Goal: Task Accomplishment & Management: Use online tool/utility

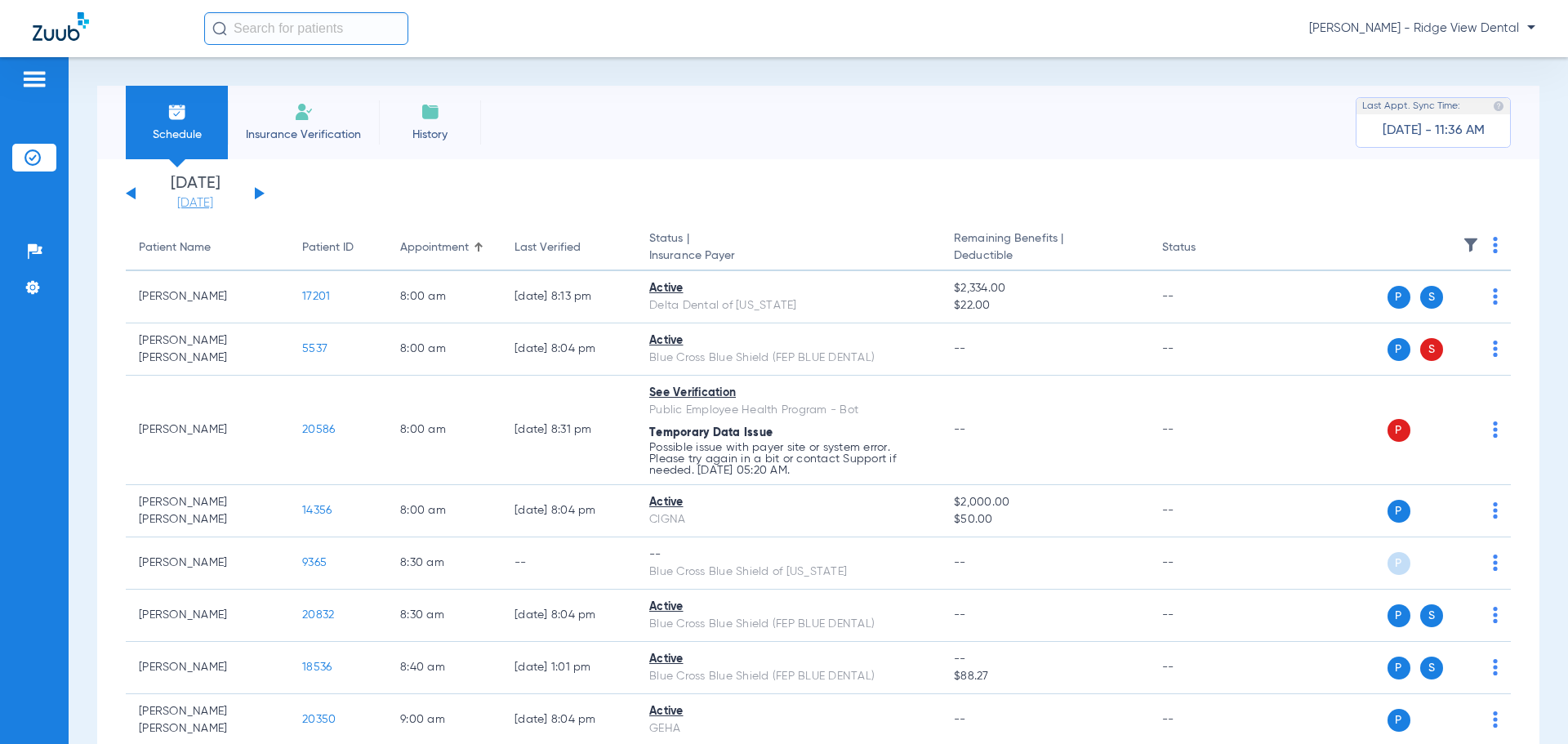
click at [208, 203] on link "[DATE]" at bounding box center [196, 204] width 98 height 16
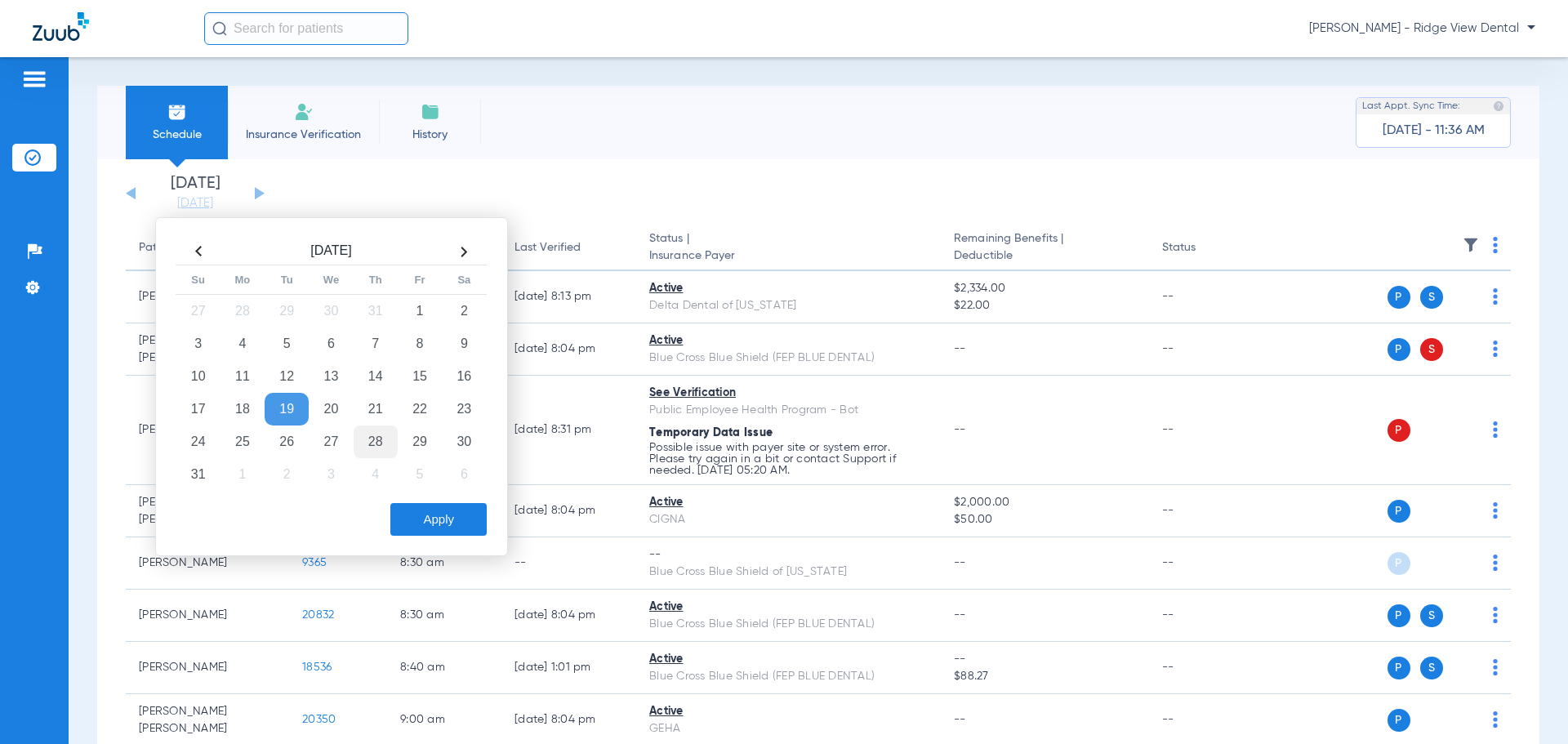
click at [370, 440] on td "28" at bounding box center [376, 442] width 44 height 33
click at [381, 436] on td "28" at bounding box center [376, 442] width 44 height 33
click at [427, 514] on button "Apply" at bounding box center [439, 519] width 96 height 33
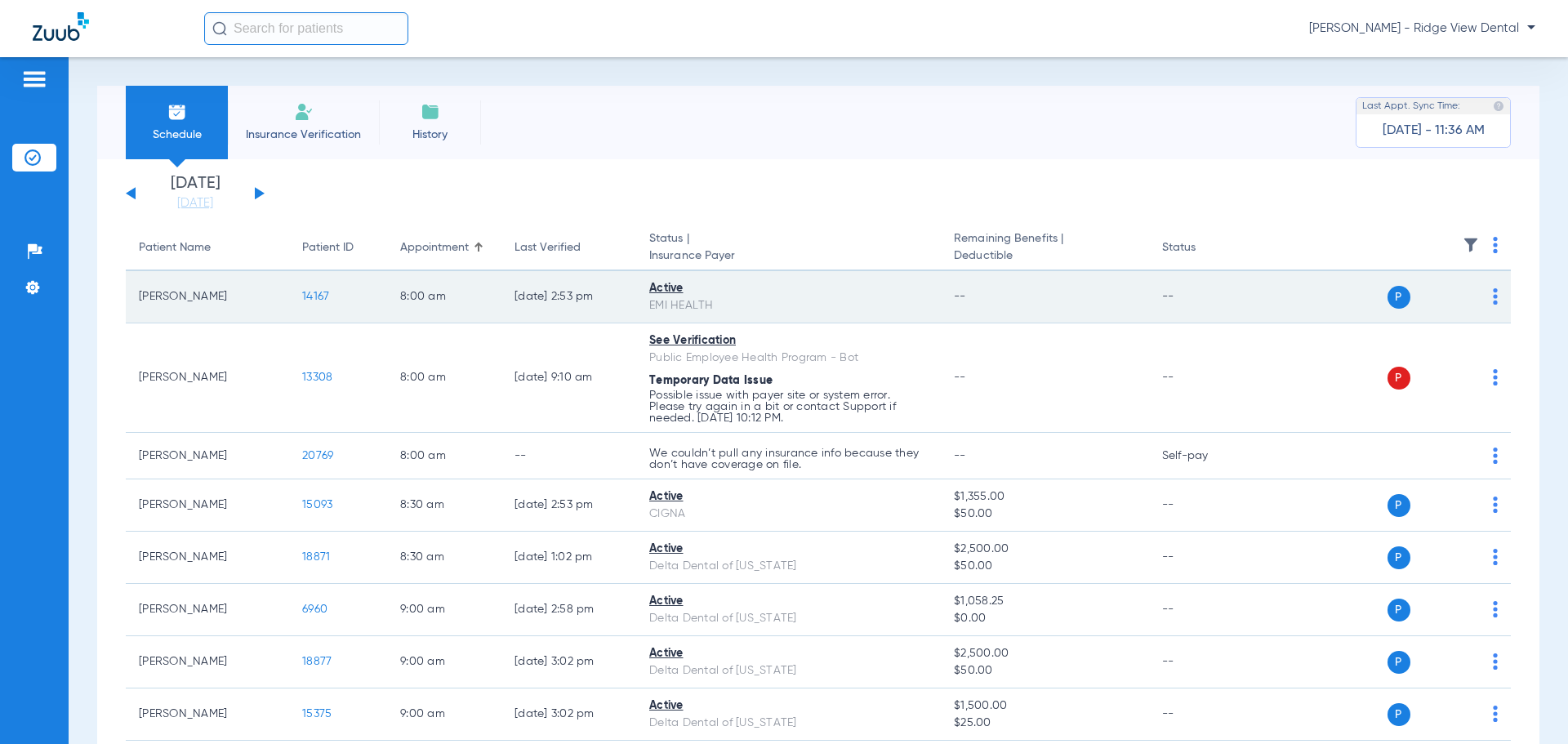
click at [317, 300] on span "14167" at bounding box center [316, 297] width 27 height 12
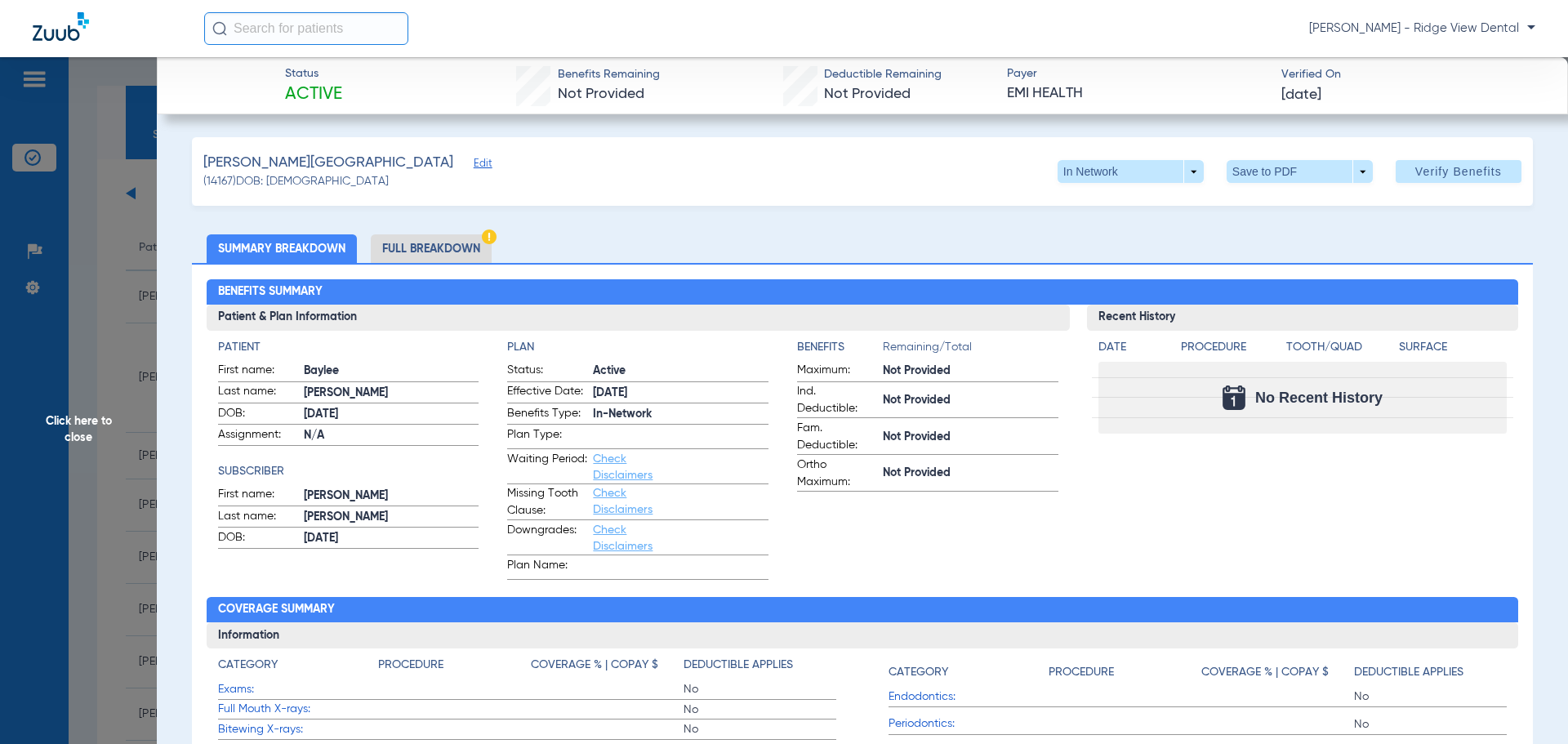
click at [80, 439] on span "Click here to close" at bounding box center [78, 429] width 157 height 744
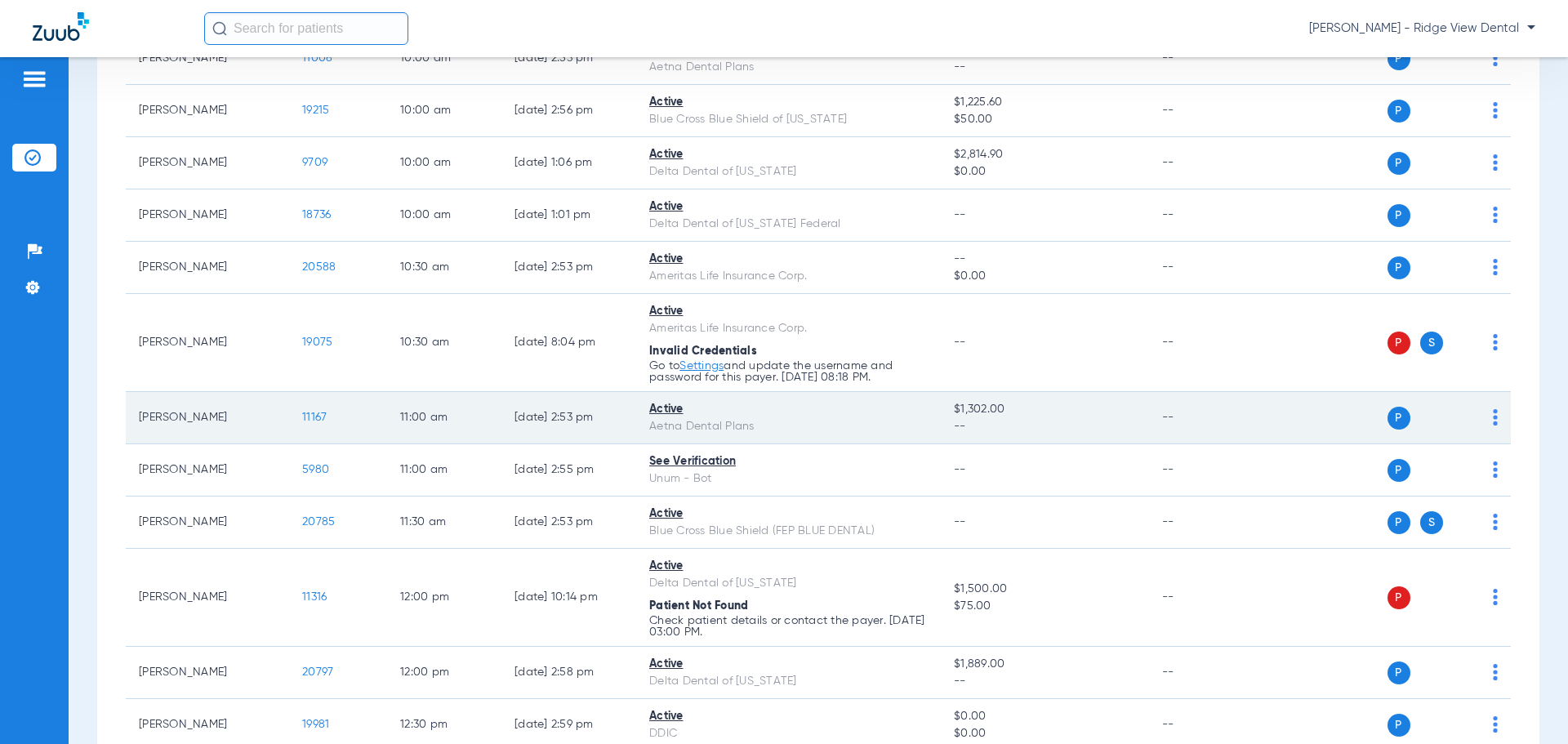
scroll to position [980, 0]
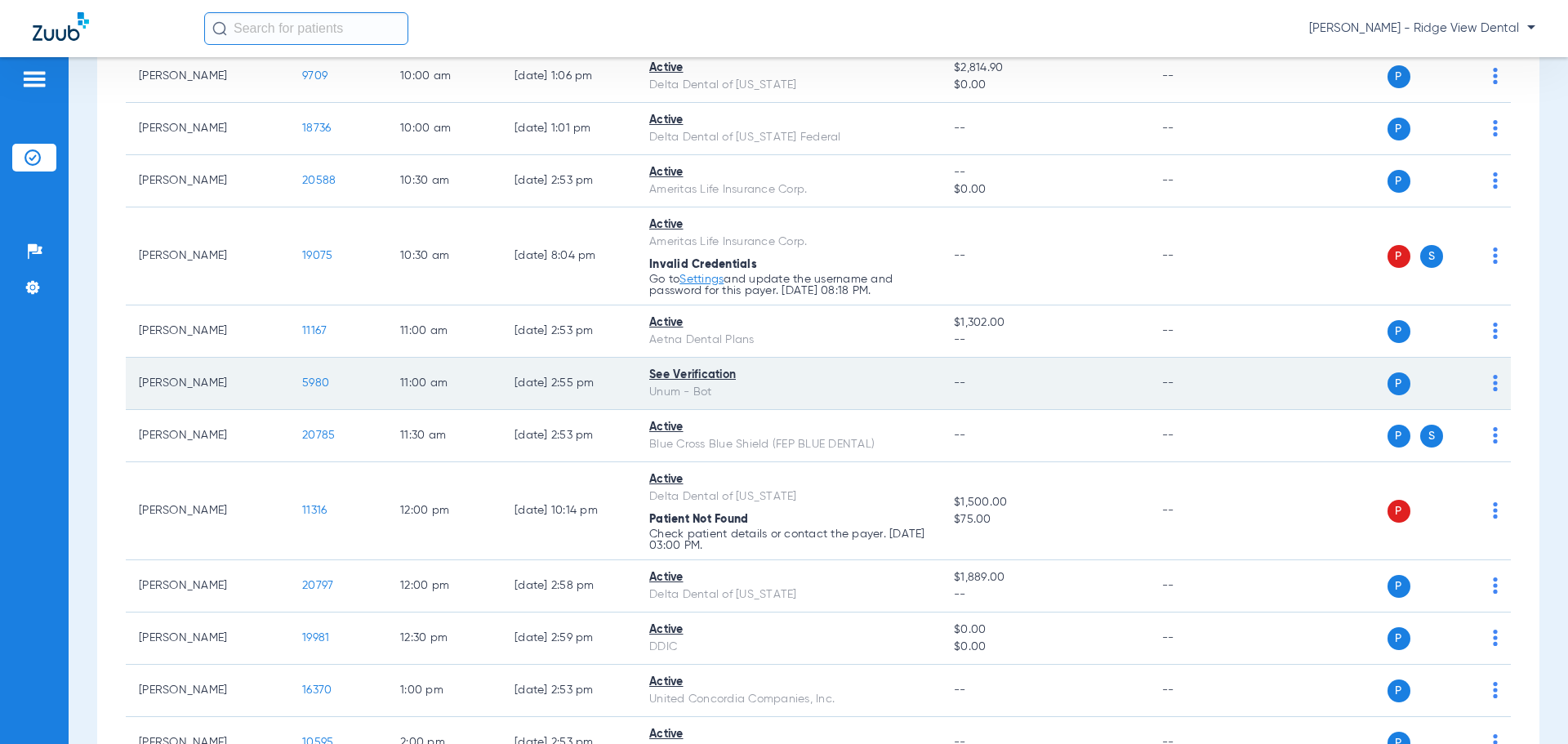
click at [313, 383] on span "5980" at bounding box center [316, 383] width 27 height 12
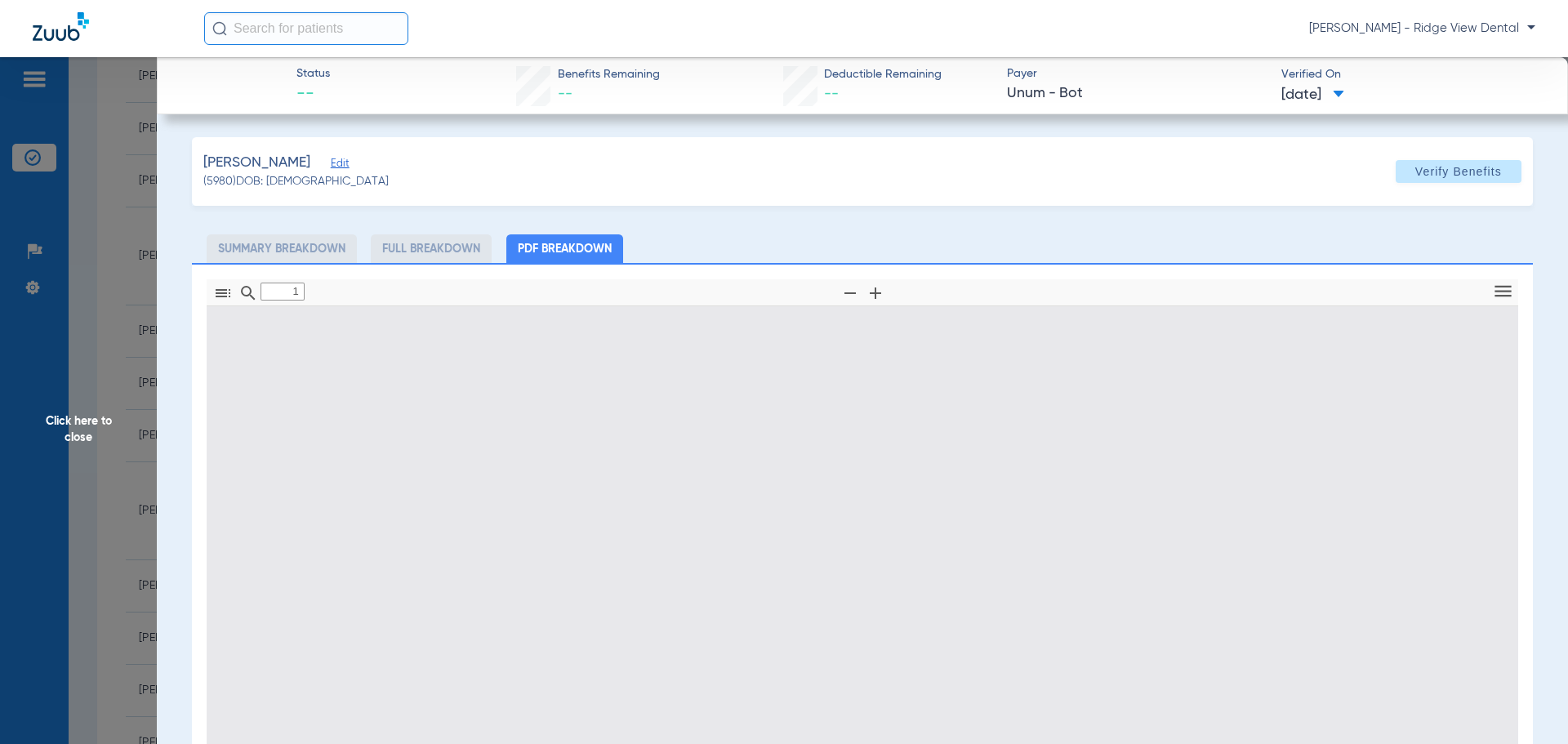
type input "0"
select select "page-width"
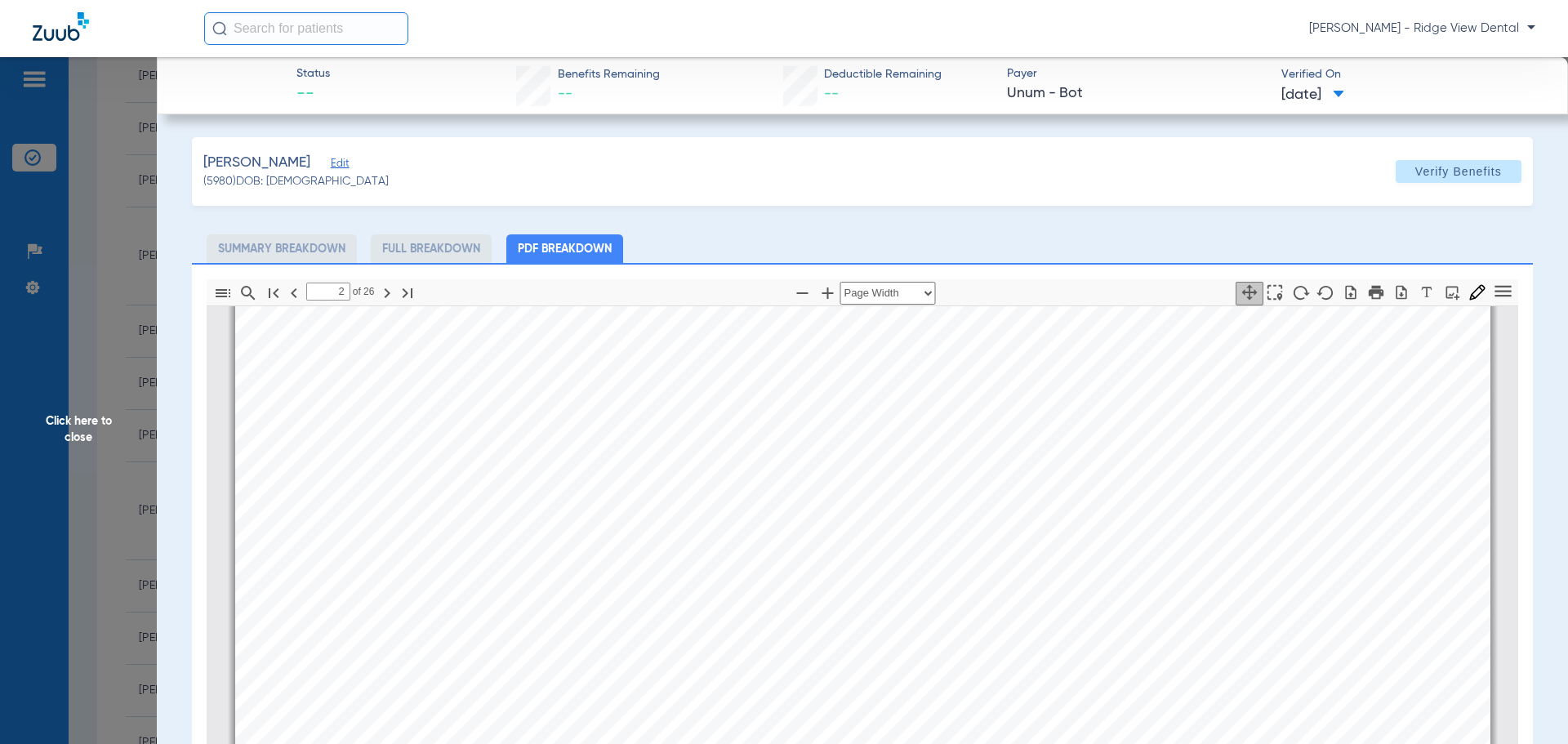
scroll to position [2049, 0]
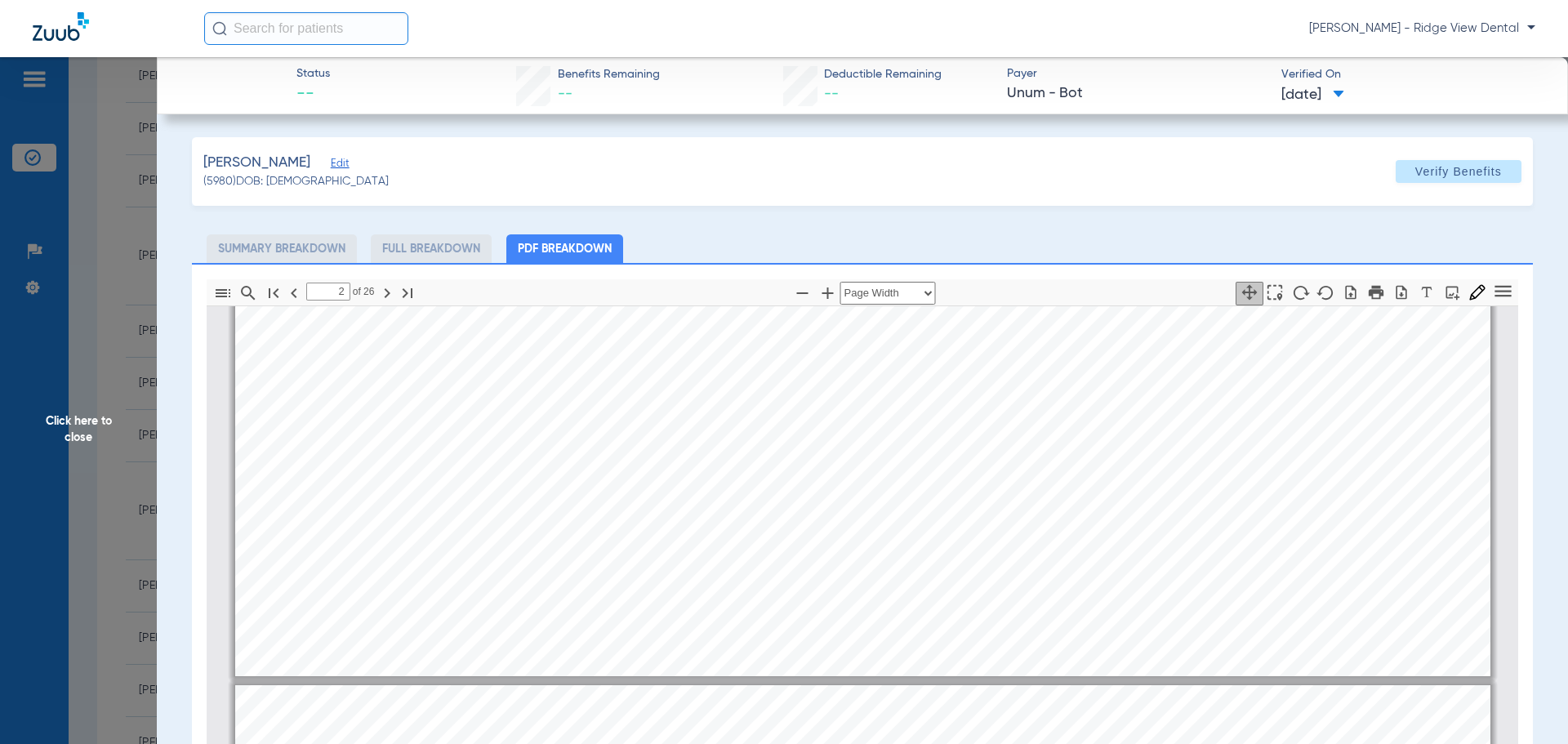
type input "1"
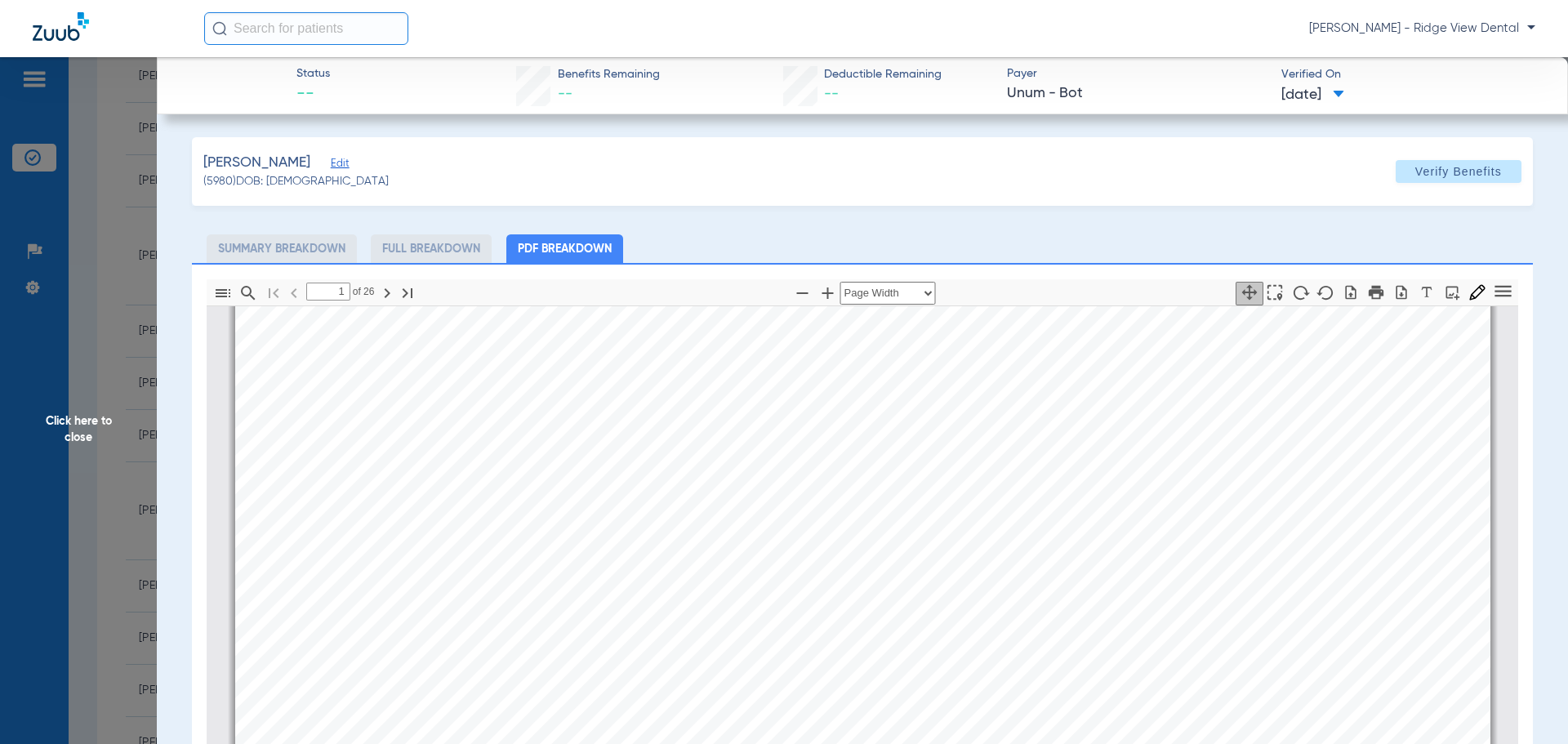
scroll to position [0, 0]
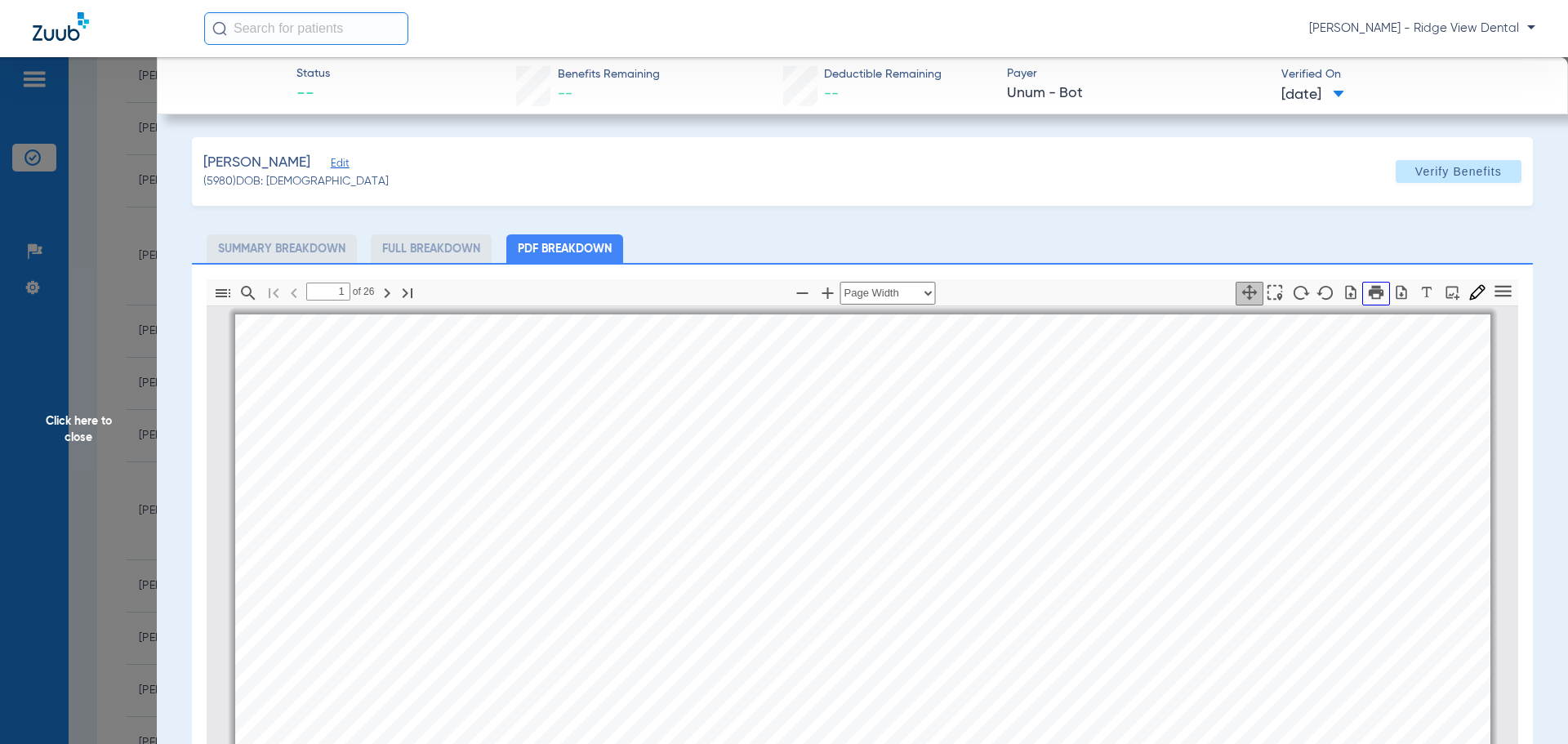
click at [1374, 289] on button "button" at bounding box center [1376, 294] width 28 height 24
click at [82, 439] on span "Click here to close" at bounding box center [78, 429] width 157 height 744
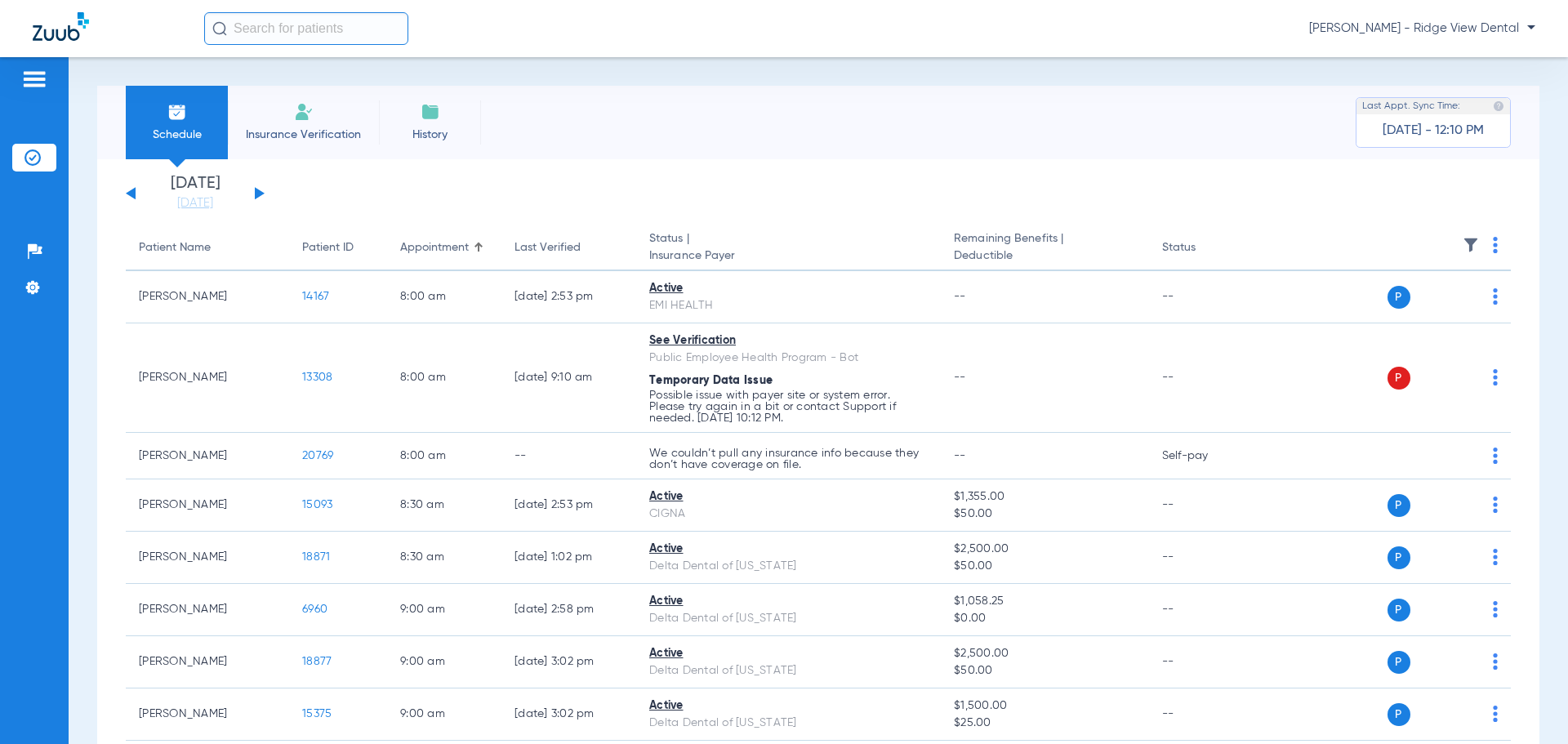
click at [257, 194] on button at bounding box center [259, 193] width 10 height 12
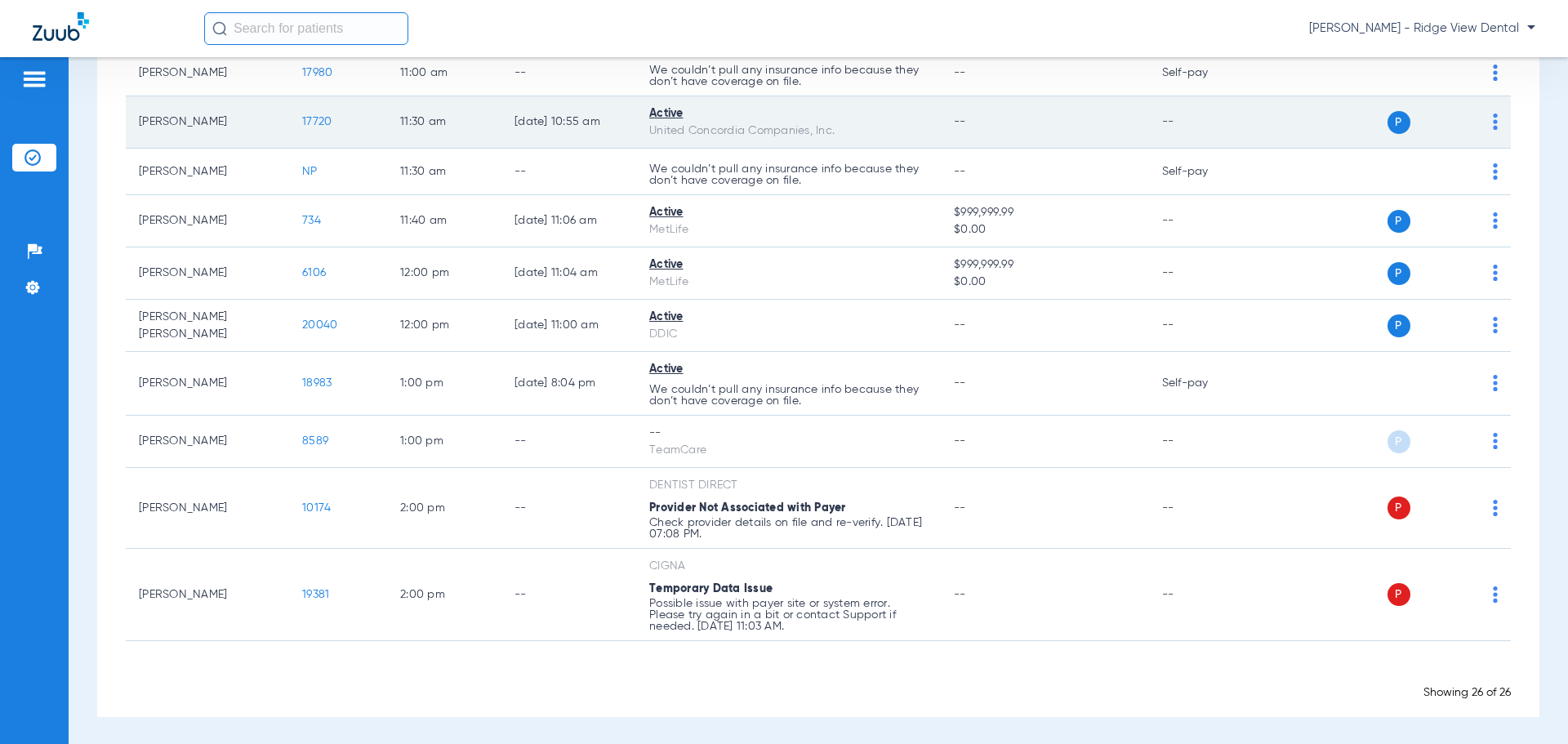
scroll to position [1219, 0]
